Goal: Find specific page/section

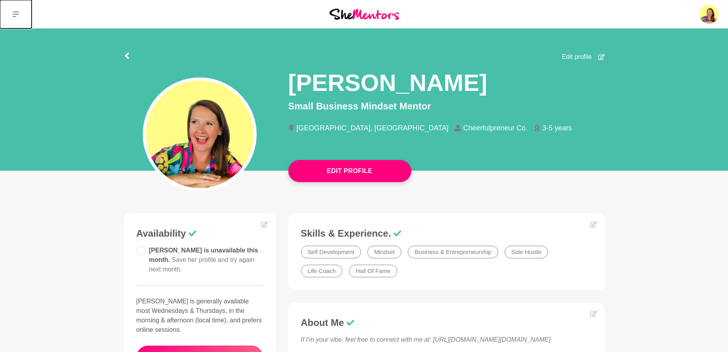
click at [17, 13] on icon at bounding box center [16, 14] width 6 height 6
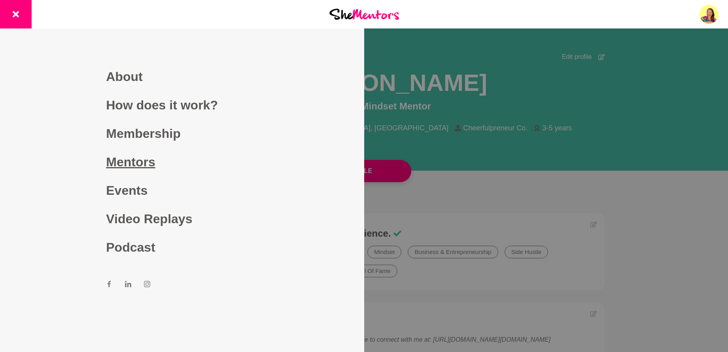
click at [145, 163] on link "Mentors" at bounding box center [182, 162] width 152 height 28
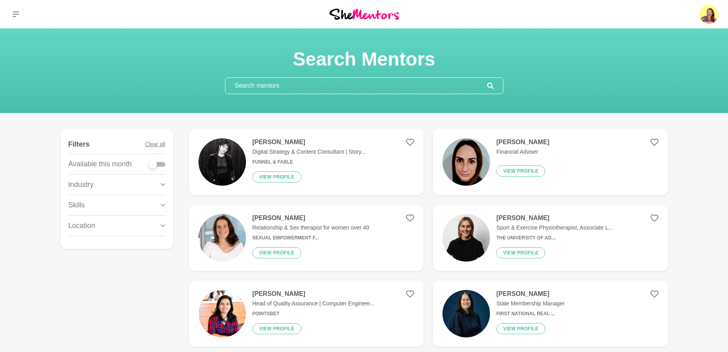
click at [352, 85] on input "text" at bounding box center [356, 86] width 262 height 16
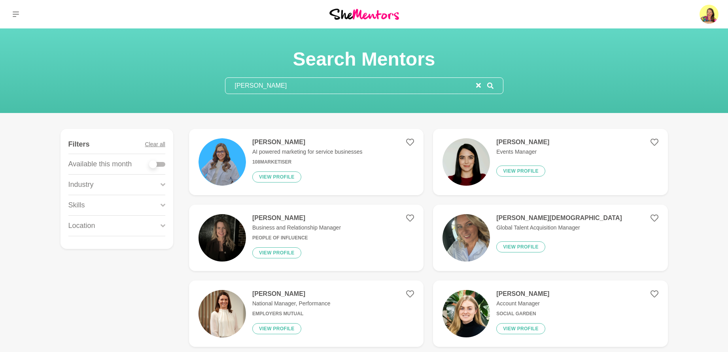
type input "[PERSON_NAME]"
click at [284, 178] on button "View profile" at bounding box center [276, 177] width 49 height 11
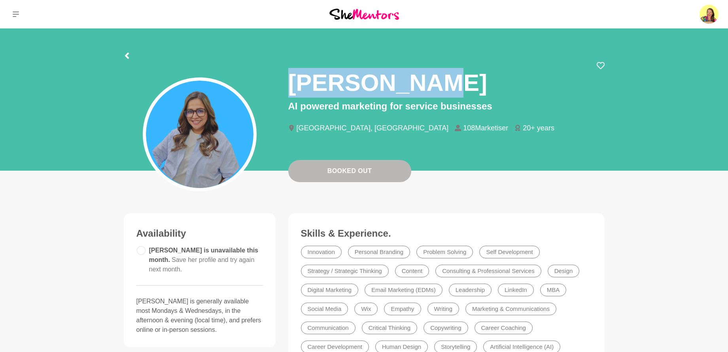
drag, startPoint x: 294, startPoint y: 85, endPoint x: 441, endPoint y: 83, distance: 147.5
click at [441, 83] on div "[PERSON_NAME]" at bounding box center [446, 81] width 316 height 38
copy h1 "[PERSON_NAME]"
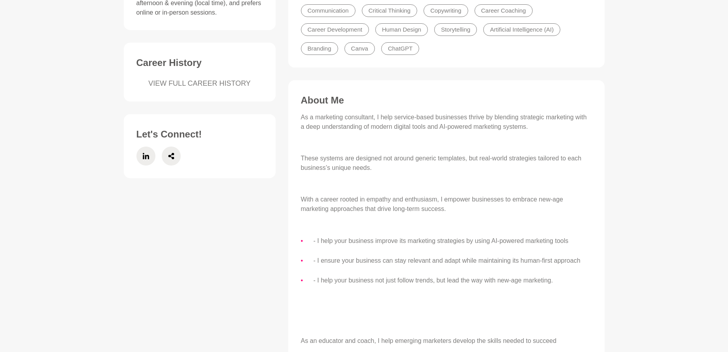
scroll to position [311, 0]
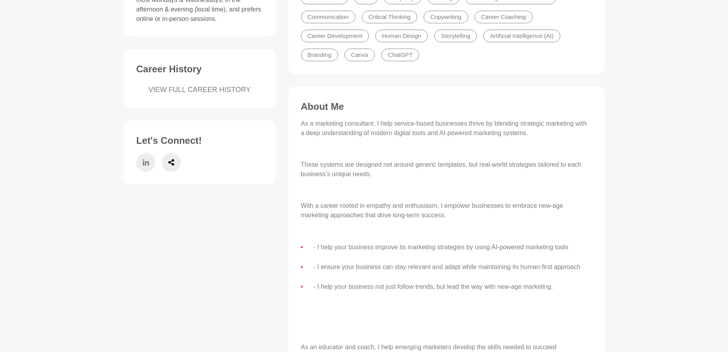
click at [143, 159] on icon at bounding box center [145, 162] width 6 height 6
